Goal: Task Accomplishment & Management: Manage account settings

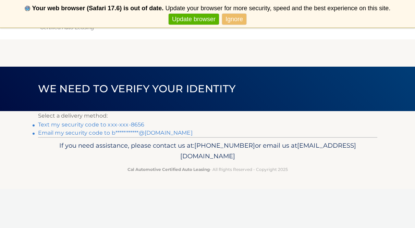
click at [117, 122] on link "Text my security code to xxx-xxx-8656" at bounding box center [91, 125] width 106 height 7
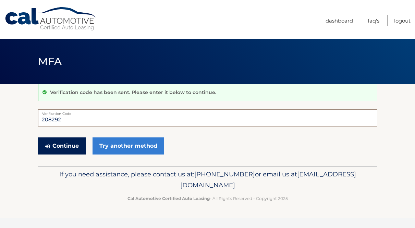
type input "208292"
click at [65, 149] on button "Continue" at bounding box center [62, 146] width 48 height 17
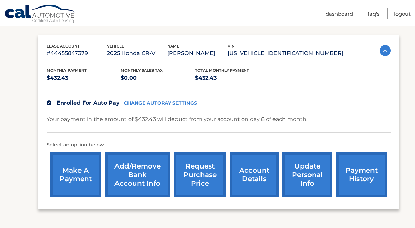
scroll to position [114, 0]
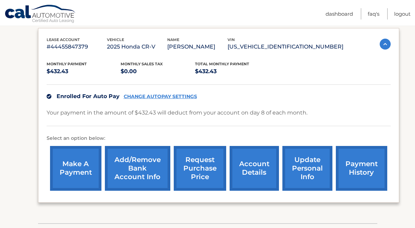
click at [253, 172] on link "account details" at bounding box center [253, 168] width 49 height 45
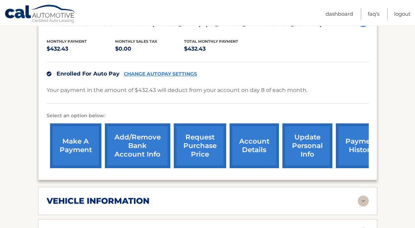
scroll to position [149, 0]
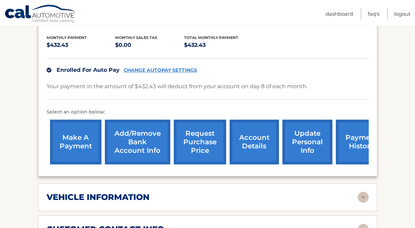
click at [361, 195] on img at bounding box center [362, 197] width 11 height 11
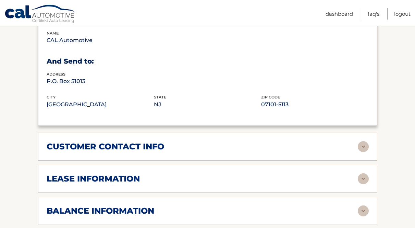
scroll to position [398, 0]
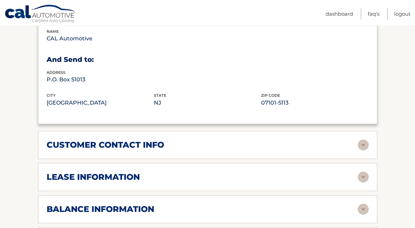
click at [362, 172] on img at bounding box center [362, 177] width 11 height 11
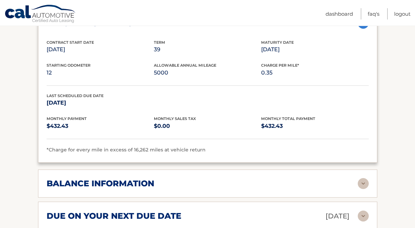
scroll to position [557, 0]
